Goal: Navigation & Orientation: Find specific page/section

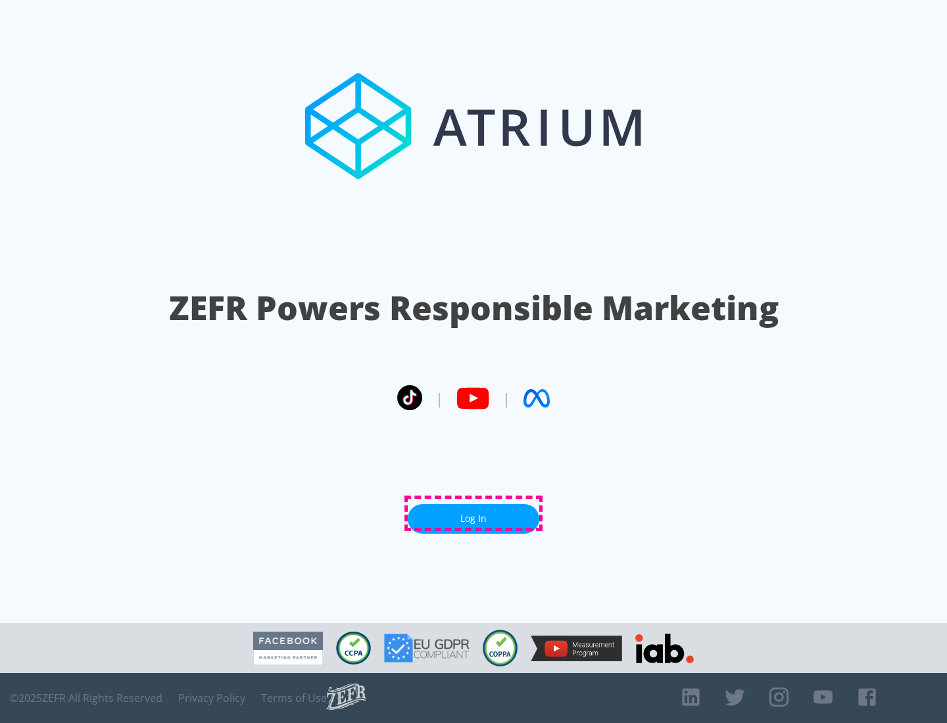
click at [473, 514] on link "Log In" at bounding box center [474, 519] width 132 height 30
